Goal: Communication & Community: Answer question/provide support

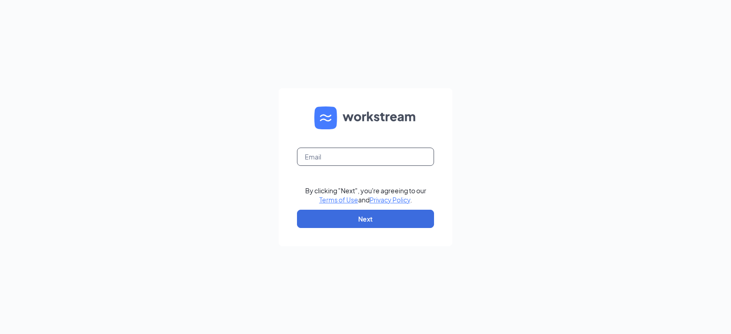
click at [347, 164] on input "text" at bounding box center [365, 157] width 137 height 18
type input "rlwforyou@rjanitorialservice.net"
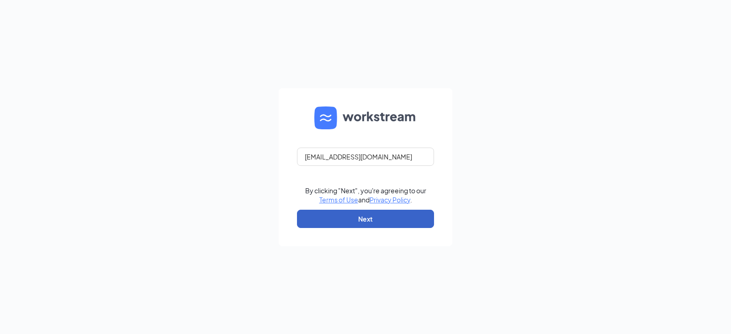
click at [364, 217] on button "Next" at bounding box center [365, 219] width 137 height 18
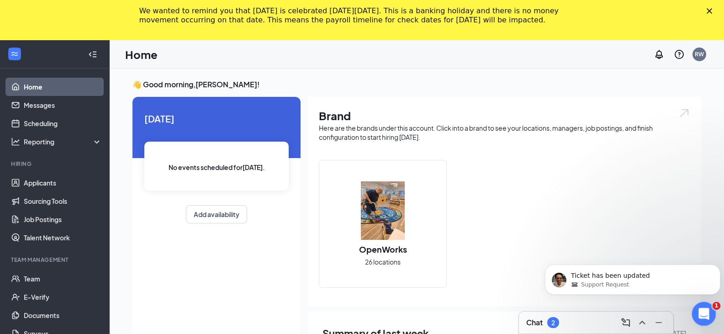
click at [698, 313] on icon "Open Intercom Messenger" at bounding box center [702, 312] width 15 height 15
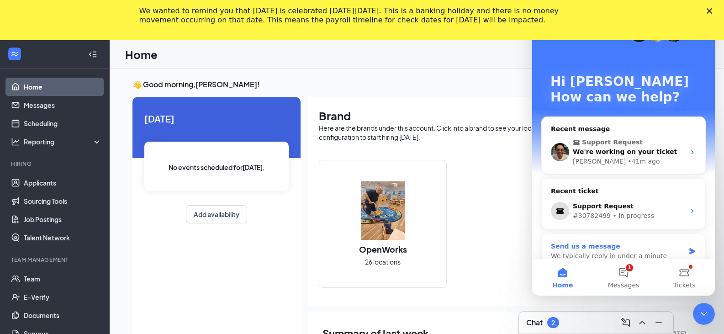
scroll to position [15, 0]
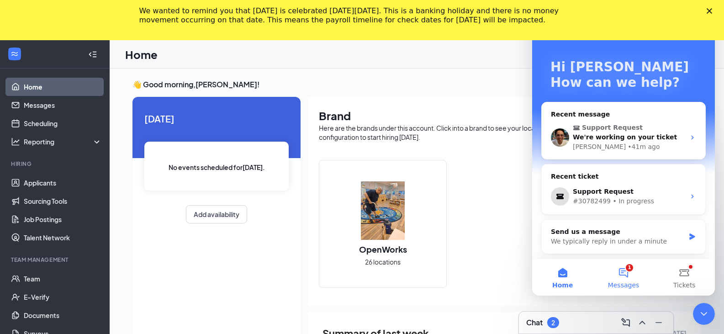
click at [628, 273] on button "1 Messages" at bounding box center [623, 277] width 61 height 37
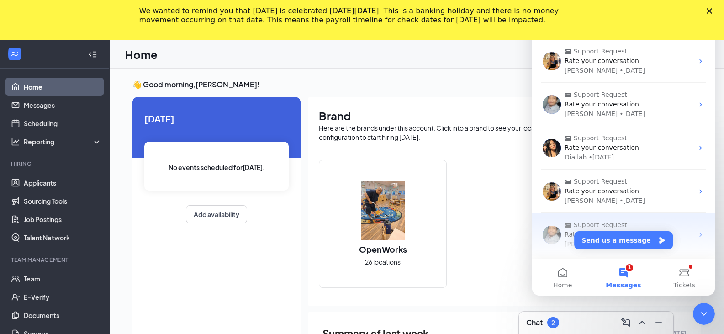
scroll to position [0, 0]
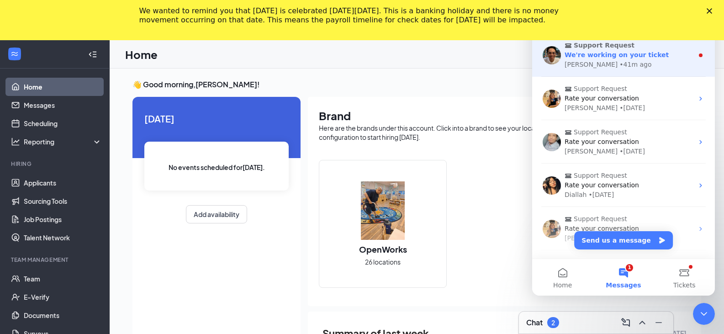
click at [645, 56] on span "We're working on your ticket" at bounding box center [617, 54] width 104 height 7
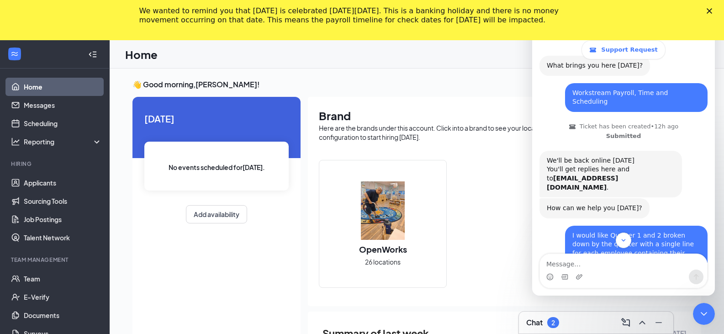
scroll to position [200, 0]
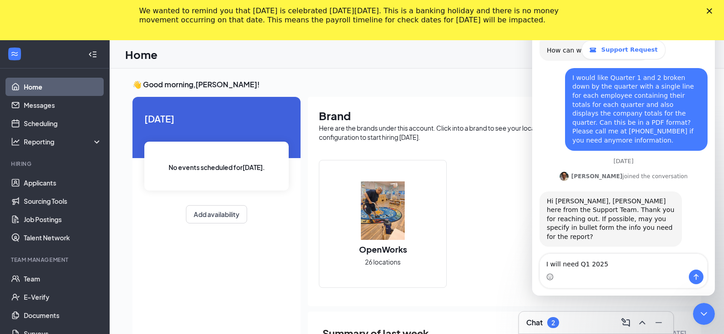
type textarea "I will need Q1 2025"
click at [353, 308] on div "Today No events scheduled for today . Add availability Brand Here are the brand…" at bounding box center [416, 286] width 569 height 379
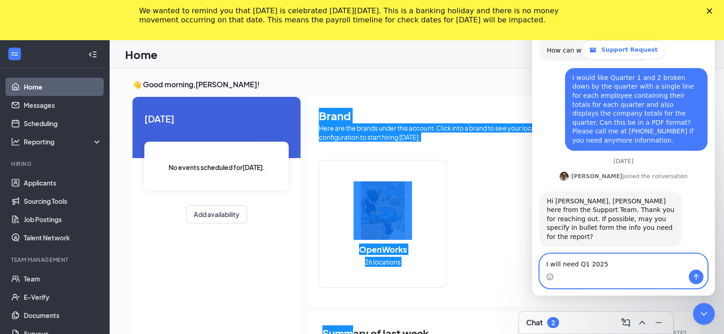
click at [577, 268] on textarea "I will need Q1 2025" at bounding box center [623, 262] width 167 height 16
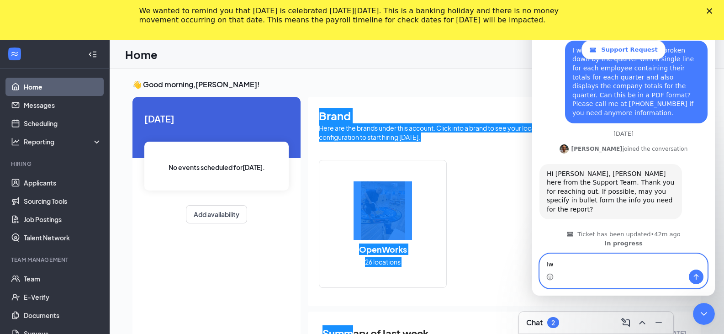
type textarea "I"
type textarea "I will need"
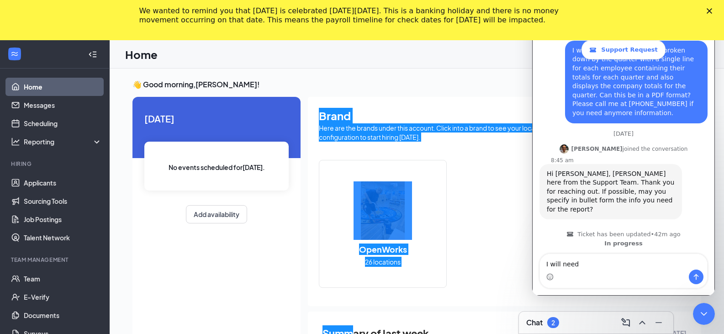
click at [589, 270] on div "Intercom messenger" at bounding box center [623, 277] width 167 height 15
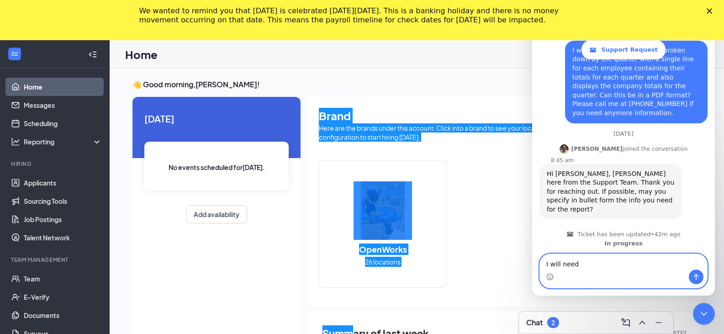
click at [582, 267] on textarea "I will need" at bounding box center [623, 262] width 167 height 16
drag, startPoint x: 579, startPoint y: 264, endPoint x: 541, endPoint y: 265, distance: 38.4
click at [541, 265] on textarea "I will need" at bounding box center [623, 262] width 167 height 16
paste textarea "Prior Wages for Q1 2025 Q2 2025 Q3 2025"
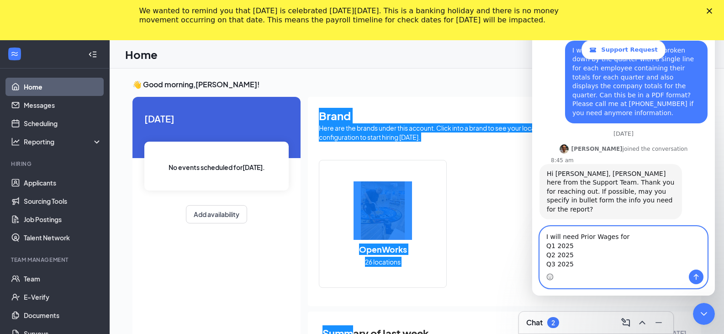
scroll to position [264, 0]
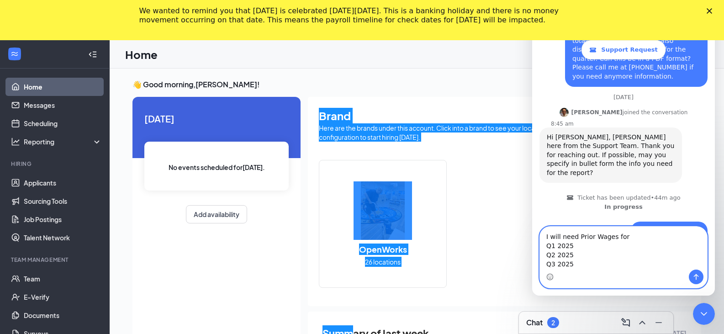
type textarea "I will need Prior Wages for Q1 2025 Q2 2025 Q3 2025"
click at [695, 274] on icon "Send a message…" at bounding box center [696, 276] width 7 height 7
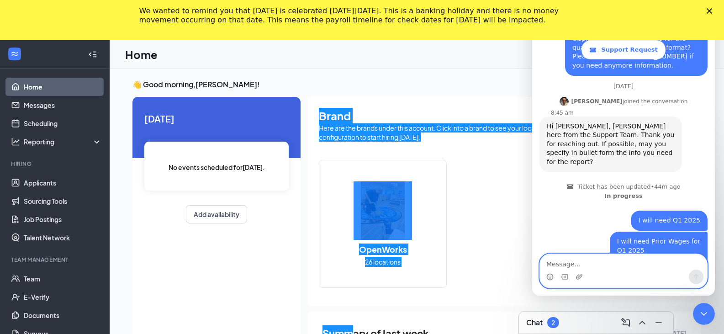
scroll to position [284, 0]
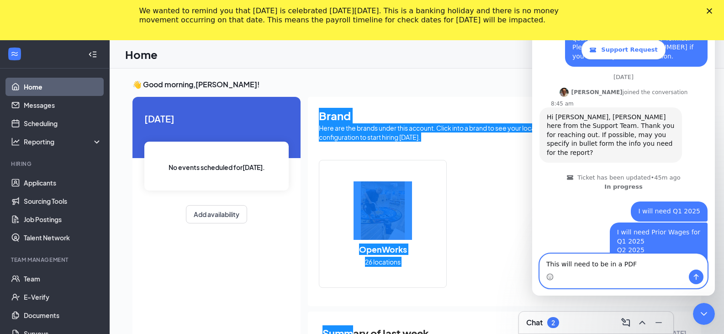
type textarea "This will need to be in a PDF"
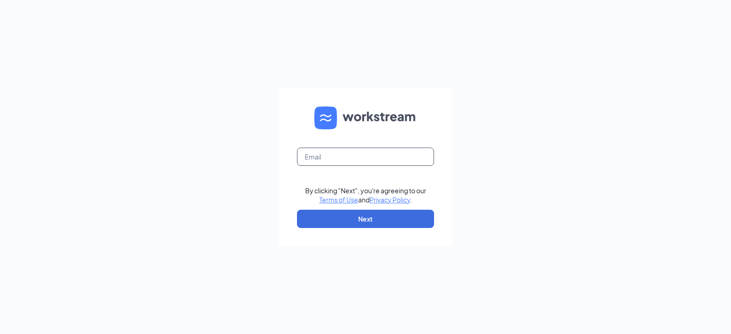
click at [328, 157] on input "text" at bounding box center [365, 157] width 137 height 18
click at [349, 160] on input "text" at bounding box center [365, 157] width 137 height 18
type input "rlwforyou@rjanitorialservice.net"
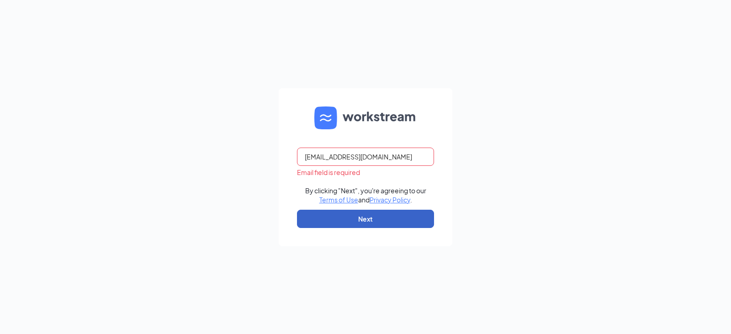
click at [381, 224] on button "Next" at bounding box center [365, 219] width 137 height 18
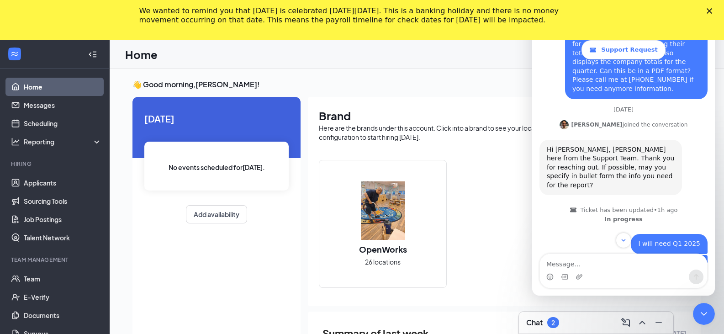
scroll to position [284, 0]
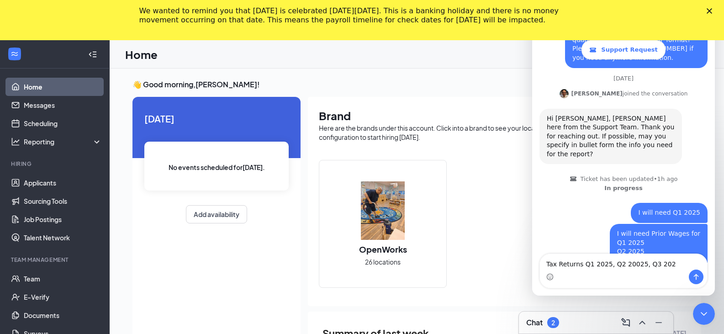
type textarea "Tax Returns Q1 2025, Q2 20025, Q3 2025"
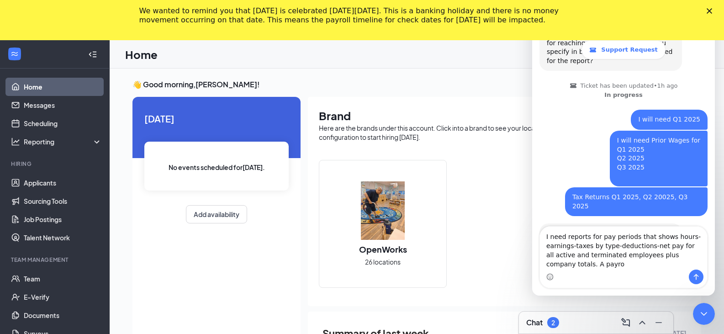
scroll to position [386, 0]
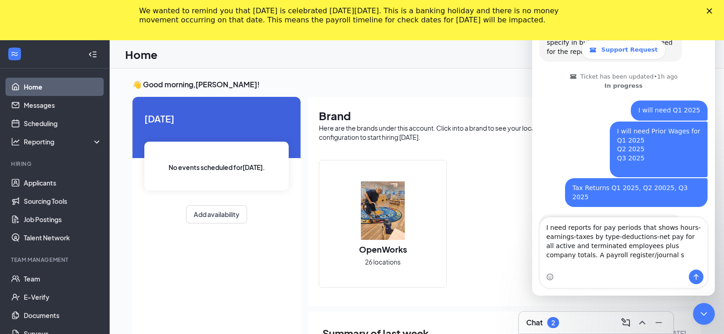
type textarea "I need reports for pay periods that shows hours-earnings-taxes by type-deductio…"
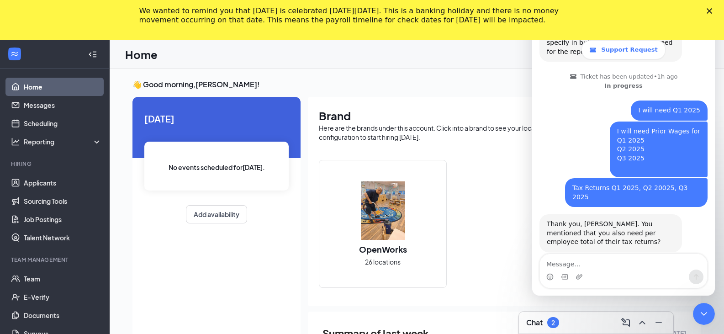
scroll to position [422, 0]
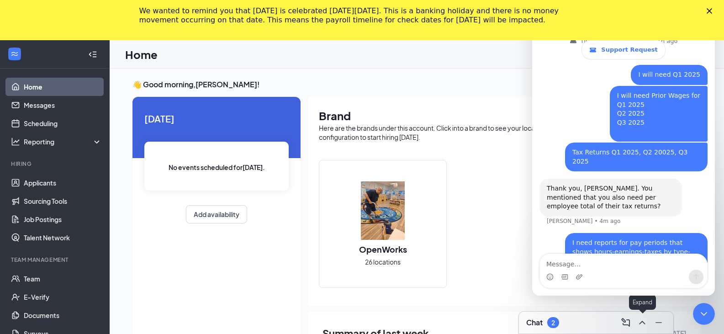
click at [640, 322] on icon "ChevronUp" at bounding box center [642, 322] width 11 height 11
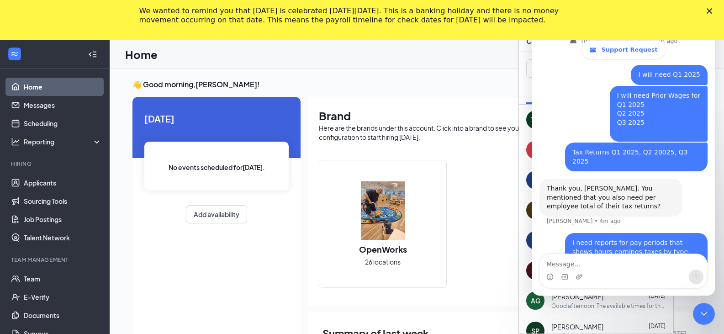
click at [712, 11] on polygon "Close" at bounding box center [709, 10] width 5 height 5
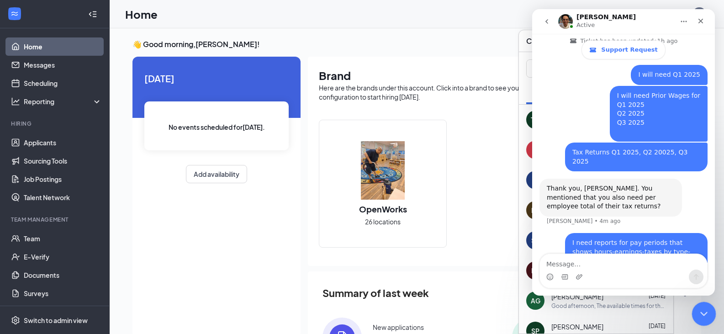
click at [700, 305] on div "Close Intercom Messenger" at bounding box center [703, 313] width 22 height 22
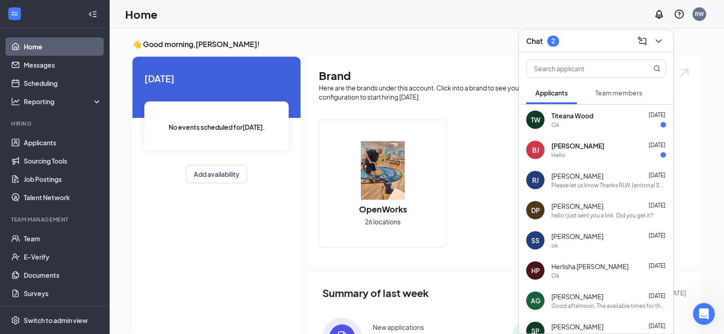
click at [618, 159] on div "Hello" at bounding box center [608, 155] width 115 height 8
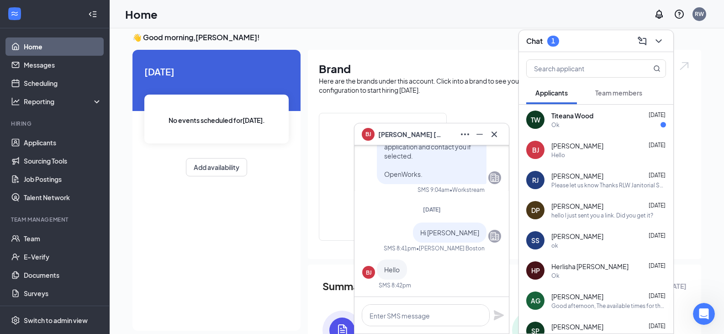
scroll to position [0, 0]
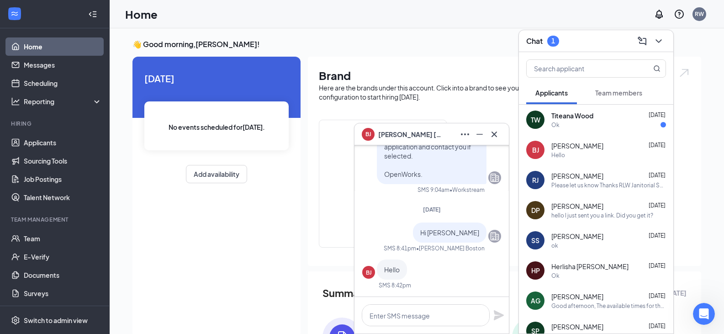
click at [589, 121] on div "Ok" at bounding box center [608, 125] width 115 height 8
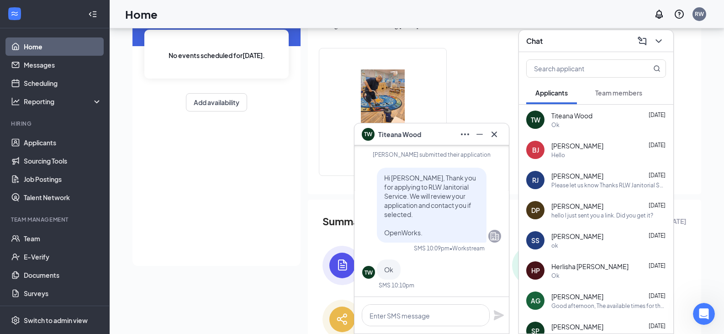
scroll to position [91, 0]
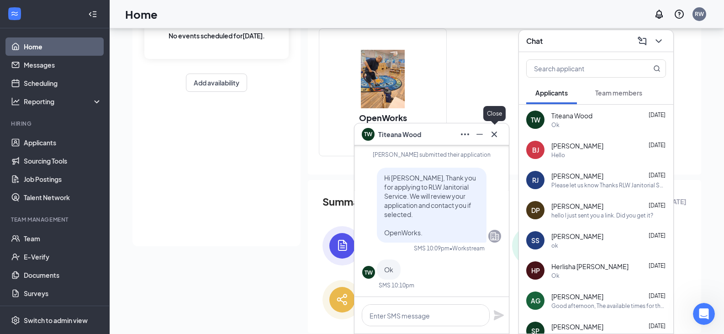
click at [498, 133] on icon "Cross" at bounding box center [494, 134] width 11 height 11
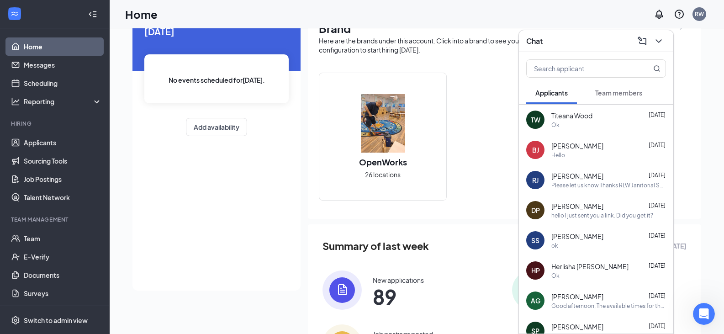
scroll to position [0, 0]
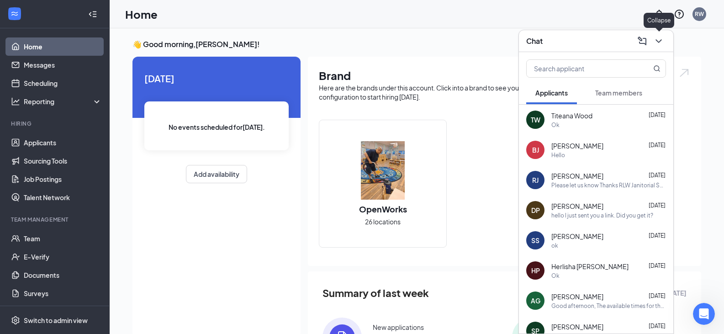
click at [663, 44] on icon "ChevronDown" at bounding box center [658, 41] width 11 height 11
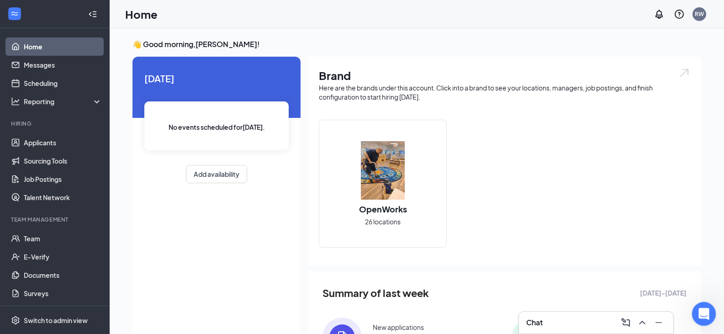
click at [706, 311] on icon "Open Intercom Messenger" at bounding box center [702, 312] width 15 height 15
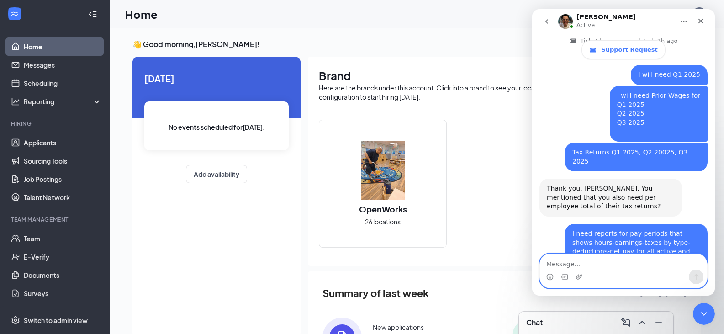
scroll to position [473, 0]
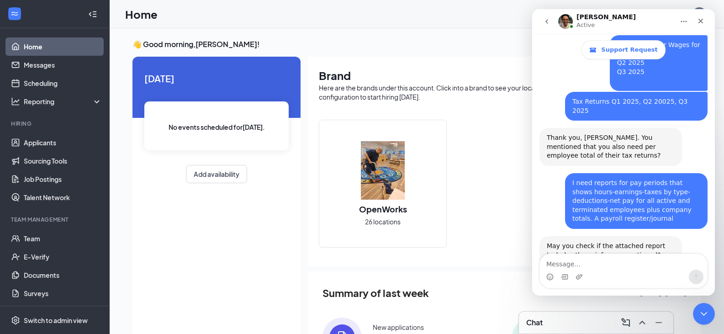
click at [600, 265] on div "payroll-su...1-2025.csv" at bounding box center [592, 270] width 73 height 10
click at [572, 274] on div "Intercom messenger" at bounding box center [623, 277] width 167 height 15
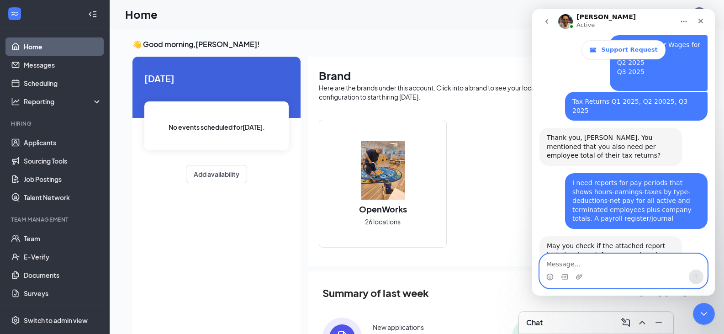
click at [561, 262] on textarea "Message…" at bounding box center [623, 262] width 167 height 16
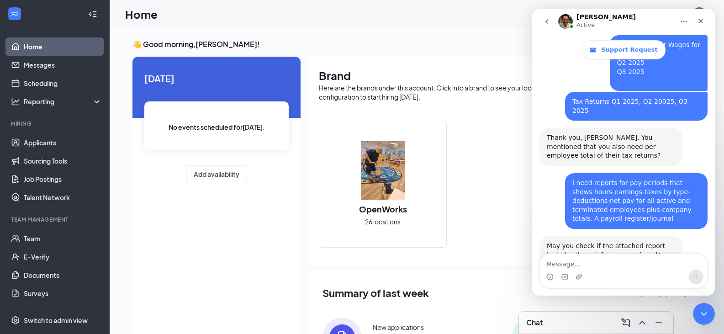
click at [490, 333] on html "Home Messages Scheduling Reporting Hiring Applicants Sourcing Tools Job Posting…" at bounding box center [362, 167] width 724 height 334
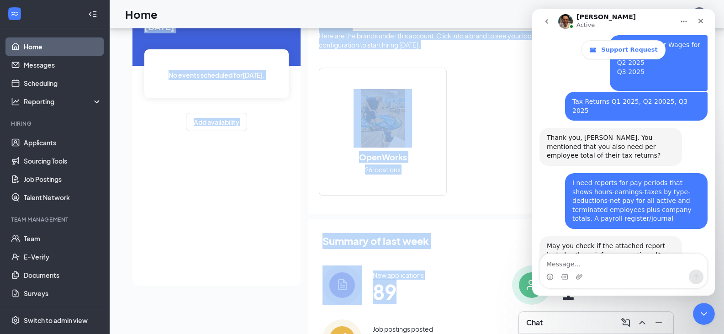
scroll to position [112, 0]
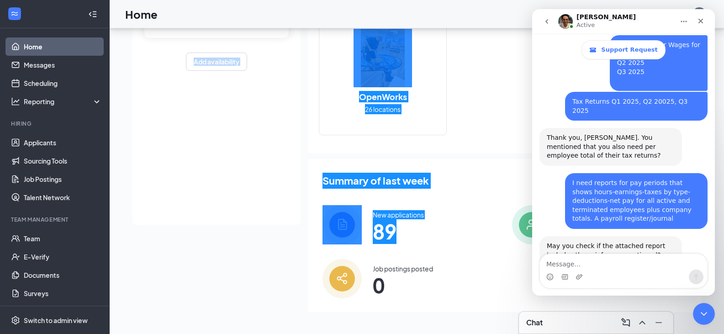
click at [542, 236] on div "May you check if the attached report includes those info you mentioned? payroll…" at bounding box center [624, 268] width 168 height 64
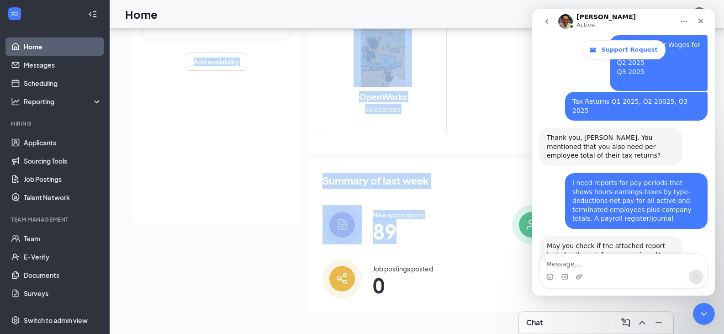
click at [479, 208] on div "New applications 89" at bounding box center [410, 224] width 175 height 39
click at [479, 206] on div "New applications 89" at bounding box center [410, 224] width 175 height 39
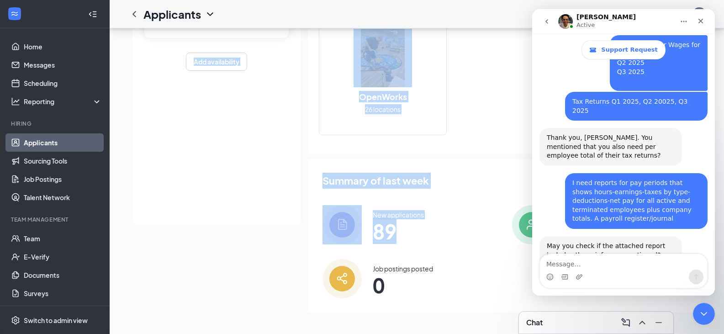
click at [476, 203] on div "Summary of last week [DATE] - [DATE] New applications 89 New hires 1 Job postin…" at bounding box center [504, 235] width 393 height 153
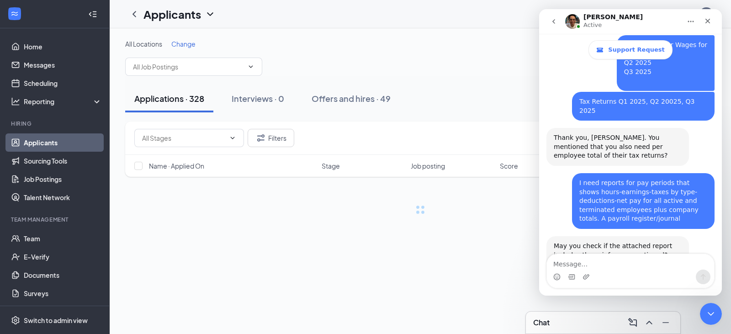
click at [594, 250] on div "May you check if the attached report includes those info you mentioned? payroll…" at bounding box center [630, 268] width 168 height 64
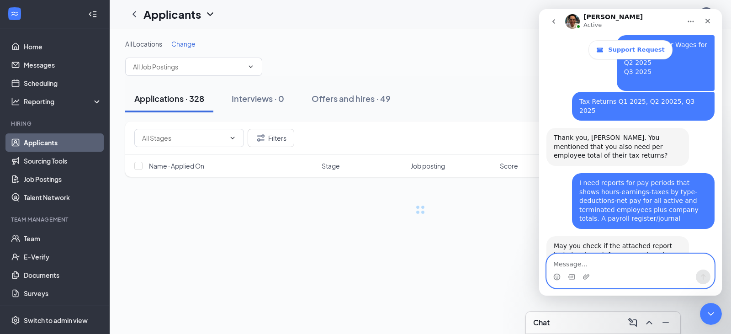
click at [583, 265] on textarea "Message…" at bounding box center [630, 262] width 167 height 16
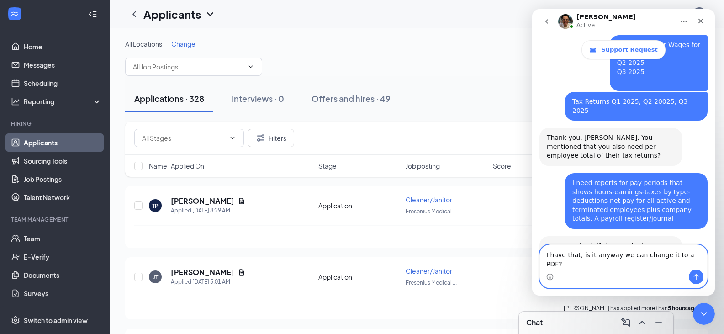
type textarea "I have that, is it anyway we can change it to a PDF?"
click at [697, 278] on icon "Send a message…" at bounding box center [696, 276] width 7 height 7
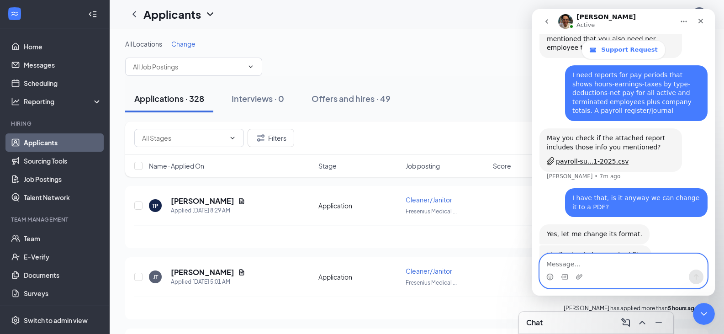
scroll to position [581, 0]
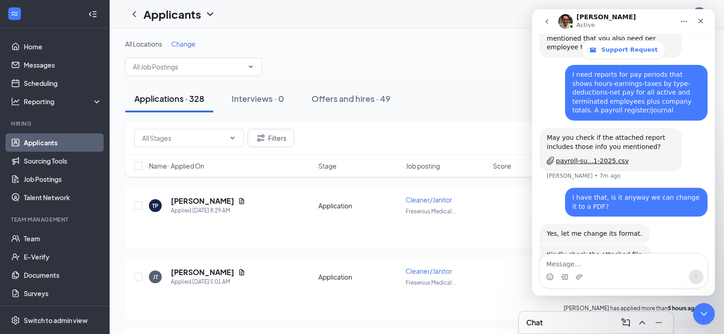
click at [585, 264] on div "payroll-su...1-2025.pdf" at bounding box center [592, 269] width 73 height 10
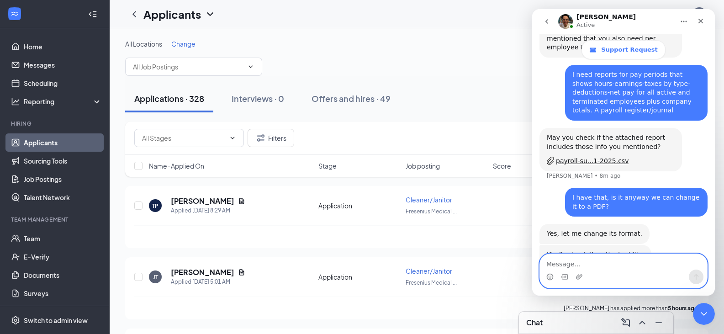
click at [573, 265] on textarea "Message…" at bounding box center [623, 262] width 167 height 16
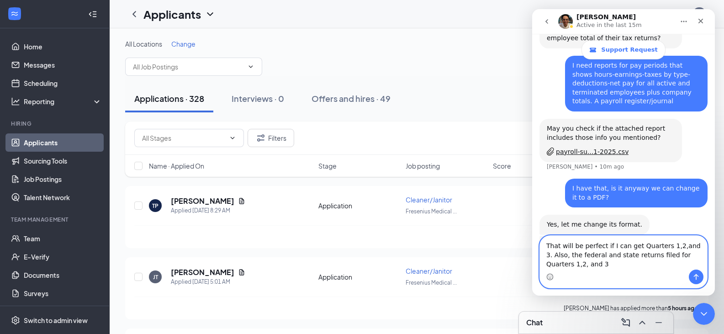
scroll to position [599, 0]
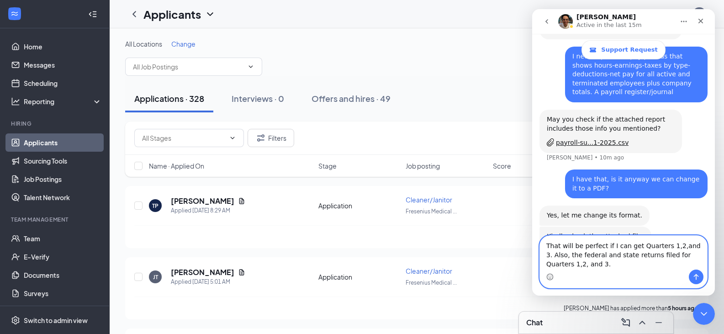
type textarea "That will be perfect if I can get Quarters 1,2,and 3. Also, the federal and sta…"
click at [697, 277] on icon "Send a message…" at bounding box center [696, 276] width 7 height 7
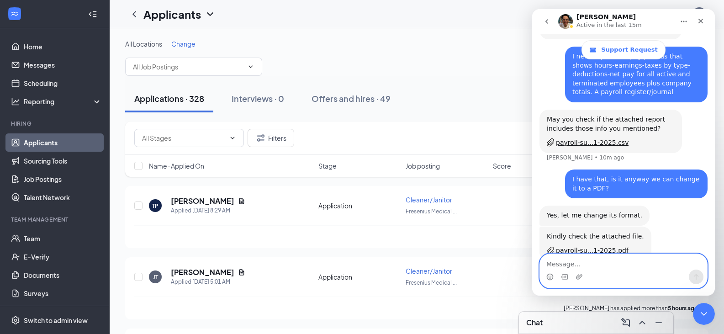
scroll to position [626, 0]
